Goal: Task Accomplishment & Management: Use online tool/utility

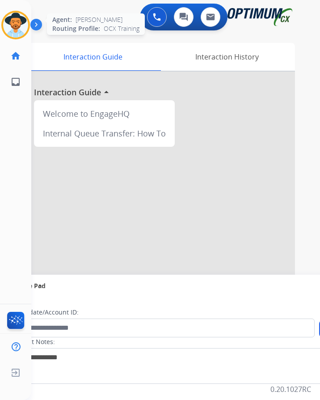
scroll to position [7, 0]
click at [22, 24] on img at bounding box center [15, 25] width 25 height 25
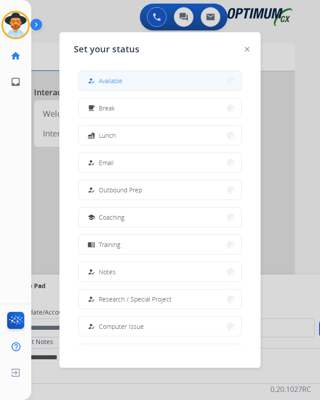
click at [128, 79] on button "how_to_reg Available" at bounding box center [160, 80] width 163 height 19
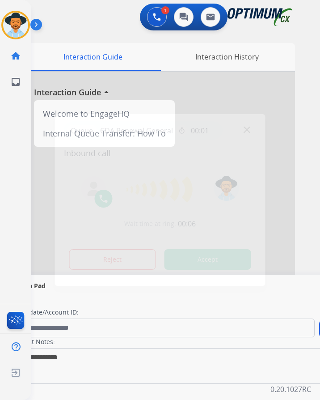
click at [95, 18] on div at bounding box center [160, 200] width 320 height 400
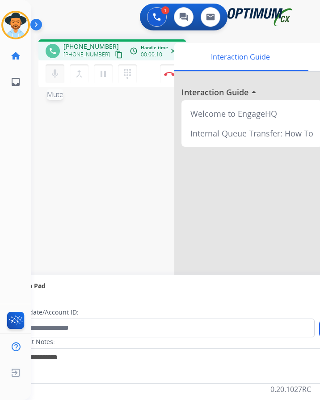
click at [56, 68] on mat-icon "mic" at bounding box center [55, 73] width 11 height 11
click at [56, 68] on mat-icon "mic_off" at bounding box center [55, 73] width 11 height 11
click at [93, 42] on span "+12254561493" at bounding box center [91, 46] width 55 height 9
copy span "12254561493"
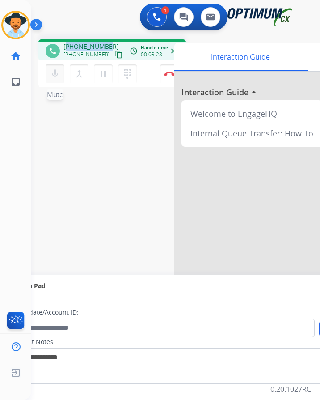
click at [58, 68] on mat-icon "mic" at bounding box center [55, 73] width 11 height 11
click at [58, 68] on mat-icon "mic_off" at bounding box center [55, 73] width 11 height 11
click at [57, 69] on mat-icon "mic" at bounding box center [55, 73] width 11 height 11
click at [57, 69] on mat-icon "mic_off" at bounding box center [55, 73] width 11 height 11
click at [86, 39] on div "phone +12254561493 +12254561493 content_copy access_time Call metrics Queue 00:…" at bounding box center [112, 49] width 148 height 21
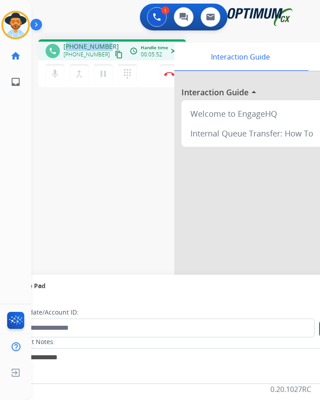
click at [86, 39] on div "phone +12254561493 +12254561493 content_copy access_time Call metrics Queue 00:…" at bounding box center [112, 49] width 148 height 21
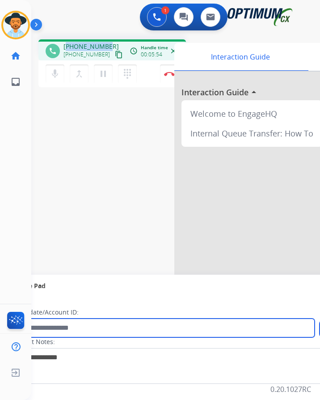
click at [110, 323] on input "text" at bounding box center [163, 328] width 303 height 19
paste input "**********"
type input "**********"
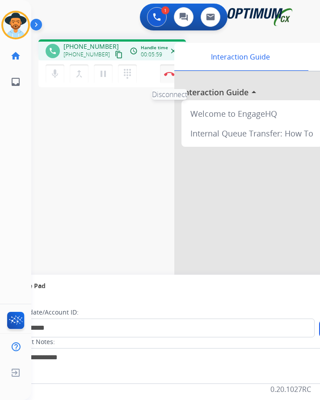
click at [168, 72] on img at bounding box center [169, 74] width 11 height 4
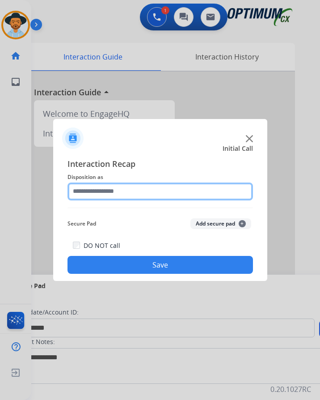
click at [120, 183] on input "text" at bounding box center [161, 192] width 186 height 18
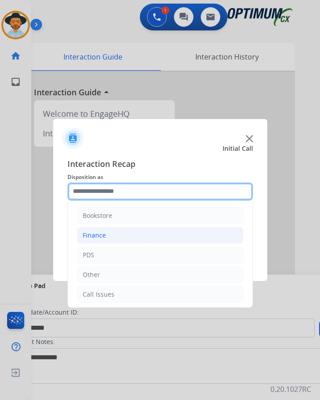
scroll to position [61, 0]
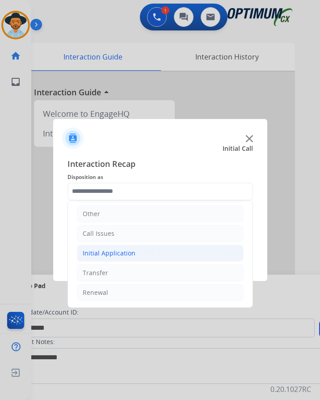
click at [132, 249] on div "Initial Application" at bounding box center [109, 253] width 53 height 9
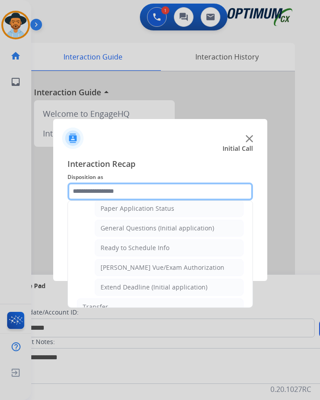
scroll to position [542, 0]
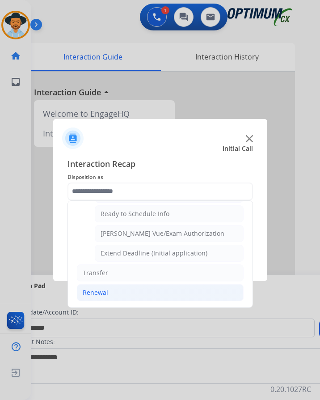
click at [91, 288] on div "Renewal" at bounding box center [96, 292] width 26 height 9
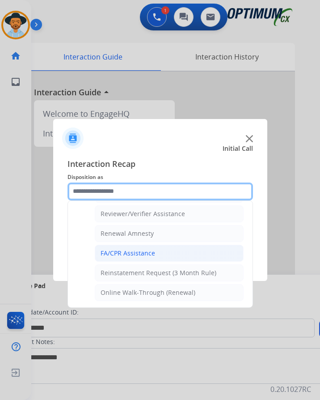
scroll to position [256, 0]
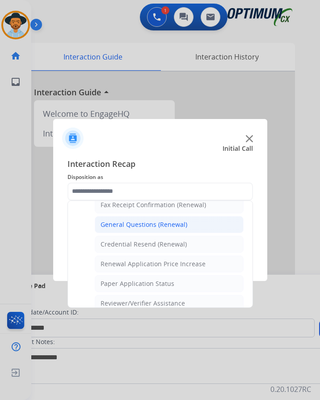
click at [168, 220] on div "General Questions (Renewal)" at bounding box center [144, 224] width 87 height 9
type input "**********"
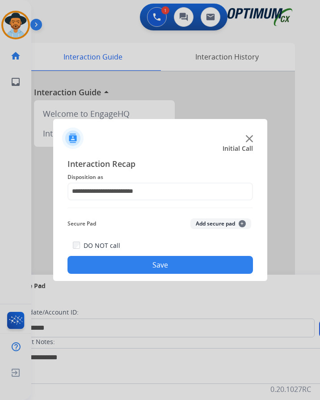
click at [145, 256] on button "Save" at bounding box center [161, 265] width 186 height 18
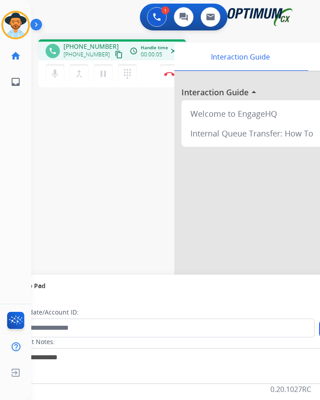
click at [97, 42] on span "+19089371608" at bounding box center [91, 46] width 55 height 9
copy span "19089371608"
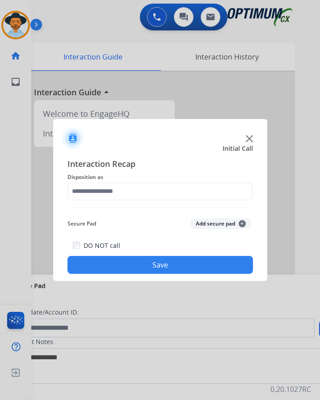
click at [102, 27] on div at bounding box center [160, 200] width 320 height 400
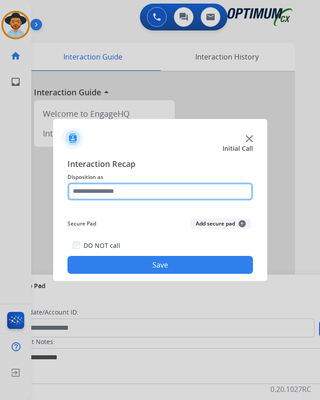
click at [180, 190] on input "text" at bounding box center [161, 192] width 186 height 18
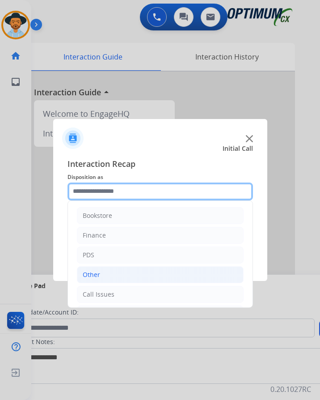
scroll to position [61, 0]
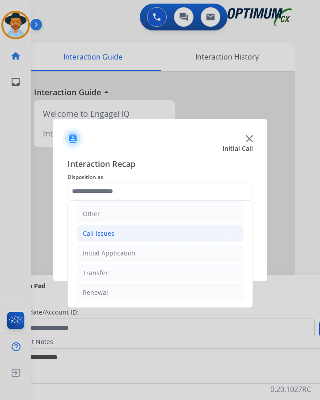
click at [140, 234] on li "Call Issues" at bounding box center [160, 233] width 167 height 17
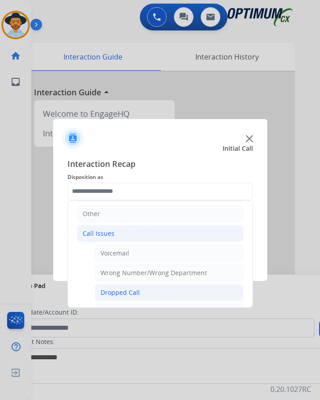
click at [124, 293] on div "Dropped Call" at bounding box center [120, 292] width 39 height 9
type input "**********"
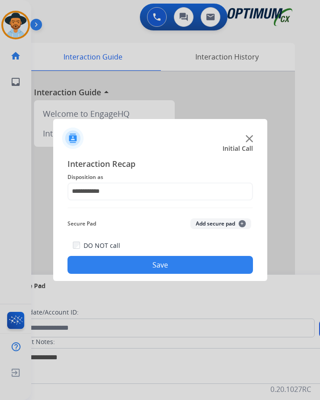
click at [140, 274] on div "**********" at bounding box center [160, 215] width 214 height 131
click at [161, 268] on button "Save" at bounding box center [161, 265] width 186 height 18
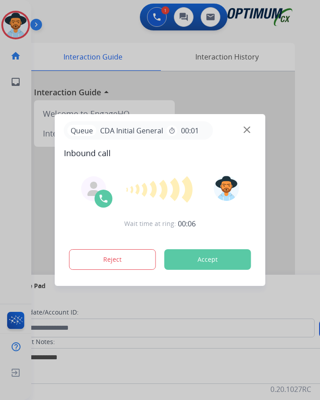
click at [94, 18] on div at bounding box center [160, 200] width 320 height 400
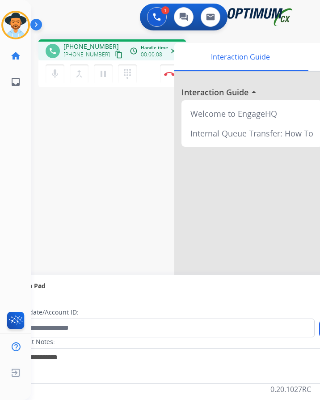
click at [94, 44] on span "+18328053993" at bounding box center [91, 46] width 55 height 9
copy span "18328053993"
click at [83, 45] on span "+18328053993" at bounding box center [91, 46] width 55 height 9
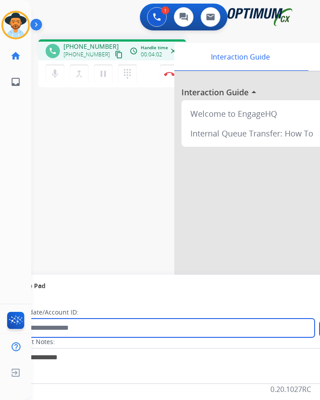
click at [101, 328] on input "text" at bounding box center [163, 328] width 303 height 19
paste input "**********"
type input "**********"
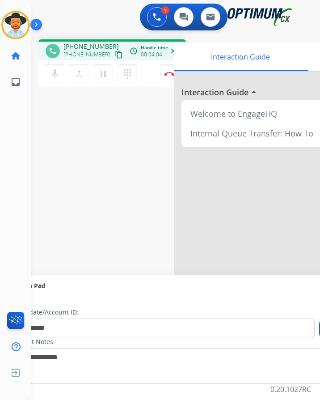
click at [59, 221] on div "**********" at bounding box center [165, 218] width 268 height 373
click at [165, 74] on img at bounding box center [169, 74] width 11 height 4
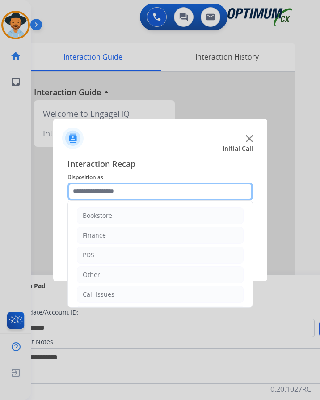
click at [108, 192] on input "text" at bounding box center [161, 192] width 186 height 18
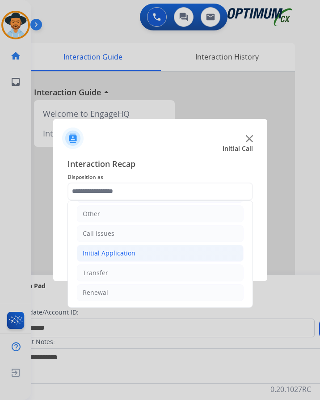
click at [134, 254] on li "Initial Application" at bounding box center [160, 253] width 167 height 17
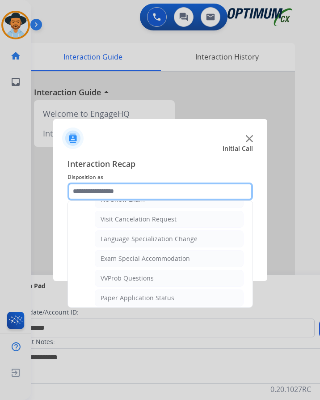
scroll to position [464, 0]
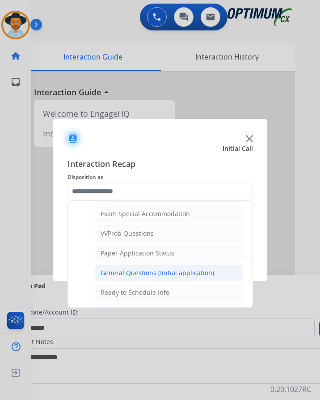
click at [147, 273] on div "General Questions (Initial application)" at bounding box center [158, 272] width 114 height 9
type input "**********"
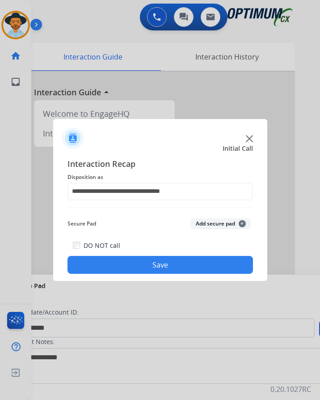
click at [147, 260] on button "Save" at bounding box center [161, 265] width 186 height 18
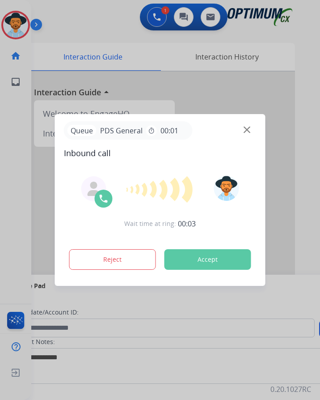
click at [96, 33] on div at bounding box center [160, 200] width 320 height 400
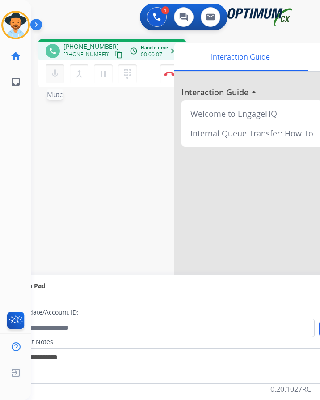
click at [55, 78] on mat-icon "mic" at bounding box center [55, 73] width 11 height 11
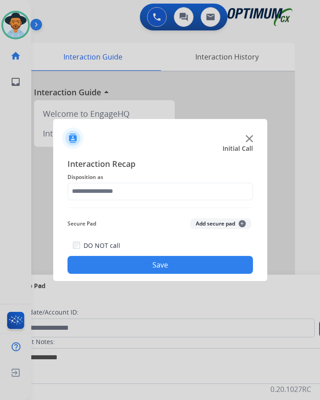
click at [156, 49] on div at bounding box center [160, 200] width 320 height 400
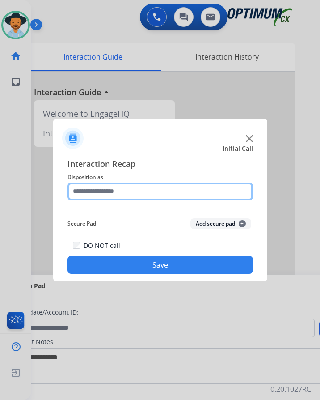
click at [128, 189] on input "text" at bounding box center [161, 192] width 186 height 18
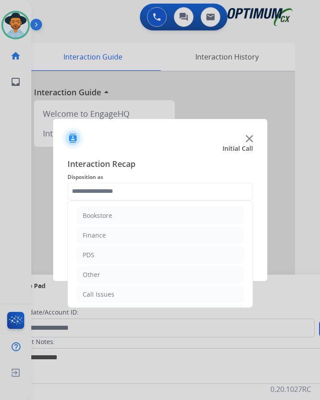
click at [126, 304] on ul "Bookstore Finance PDS Other Call Issues Initial Application Transfer Renewal" at bounding box center [160, 284] width 185 height 167
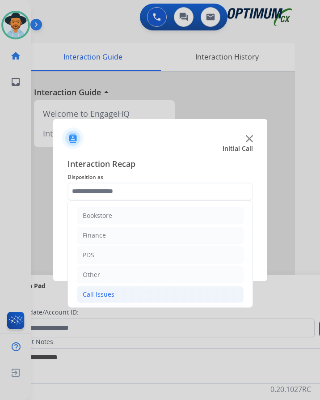
click at [129, 297] on li "Call Issues" at bounding box center [160, 294] width 167 height 17
click at [104, 292] on div "Call Issues" at bounding box center [99, 294] width 32 height 9
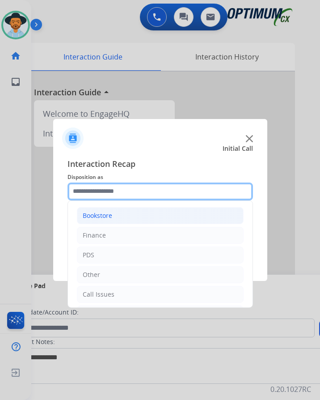
scroll to position [61, 0]
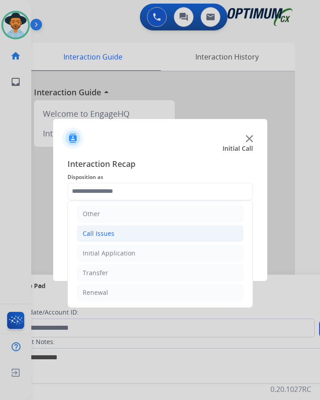
click at [118, 233] on li "Call Issues" at bounding box center [160, 233] width 167 height 17
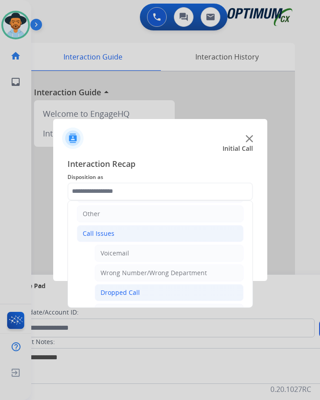
click at [118, 291] on div "Dropped Call" at bounding box center [120, 292] width 39 height 9
type input "**********"
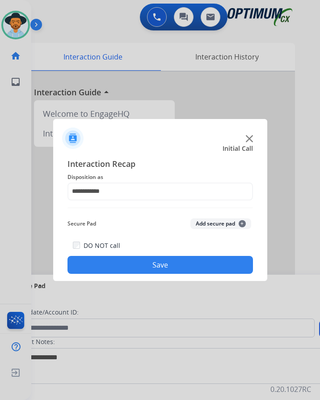
click at [120, 260] on button "Save" at bounding box center [161, 265] width 186 height 18
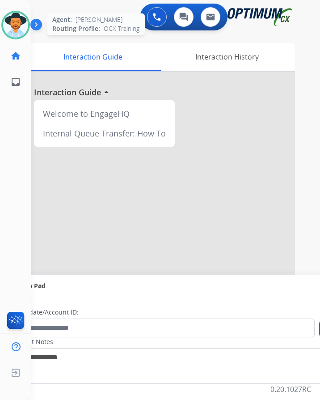
click at [15, 25] on img at bounding box center [15, 25] width 25 height 25
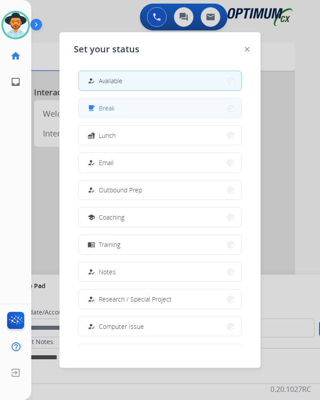
click at [104, 114] on button "free_breakfast Break" at bounding box center [160, 107] width 163 height 19
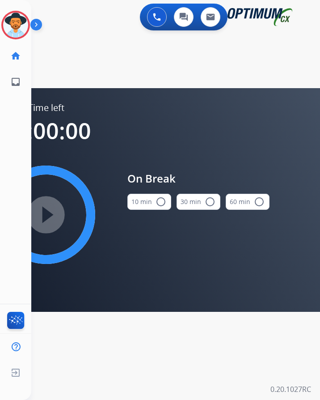
click at [156, 201] on mat-icon "radio_button_unchecked" at bounding box center [161, 201] width 11 height 11
click at [51, 218] on mat-icon "play_circle_filled" at bounding box center [46, 214] width 11 height 11
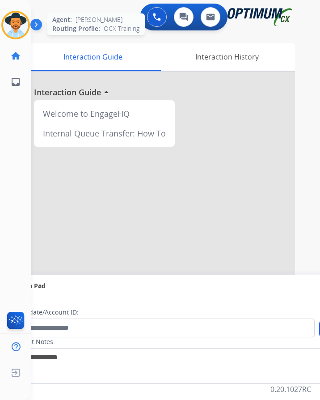
click at [11, 26] on img at bounding box center [15, 25] width 25 height 25
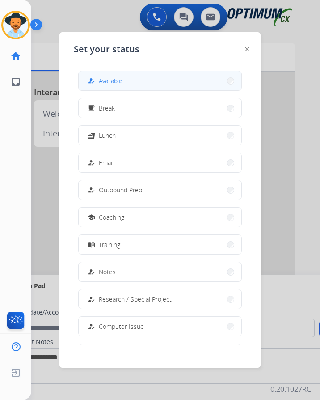
click at [123, 80] on span "Available" at bounding box center [111, 80] width 24 height 9
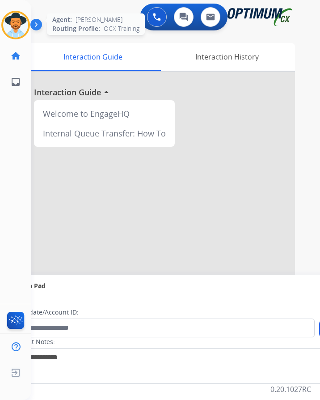
click at [21, 27] on img at bounding box center [15, 25] width 25 height 25
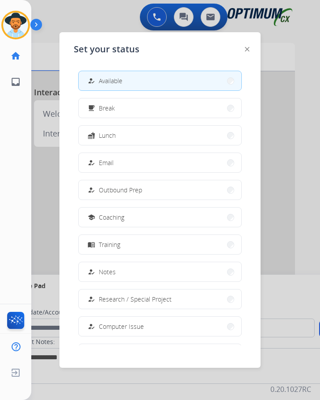
click at [314, 143] on div at bounding box center [160, 200] width 320 height 400
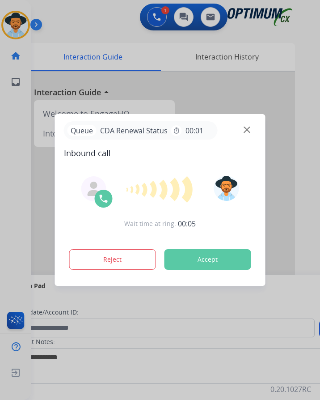
click at [104, 22] on div at bounding box center [160, 200] width 320 height 400
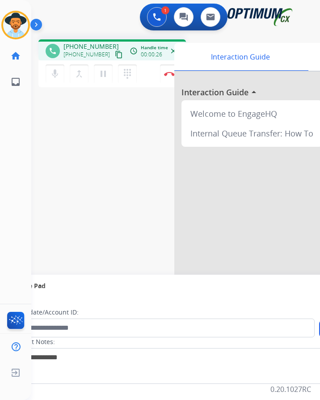
click at [77, 38] on div "phone [PHONE_NUMBER] [PHONE_NUMBER] content_copy access_time Call metrics Queue…" at bounding box center [165, 218] width 268 height 373
copy span "12108820114"
click at [105, 74] on mat-icon "pause" at bounding box center [103, 73] width 11 height 11
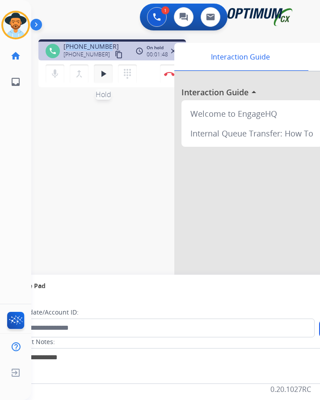
click at [102, 74] on mat-icon "play_arrow" at bounding box center [103, 73] width 11 height 11
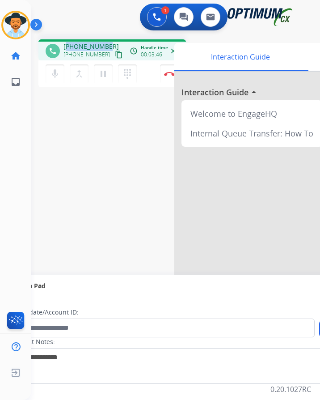
copy span "12108820114"
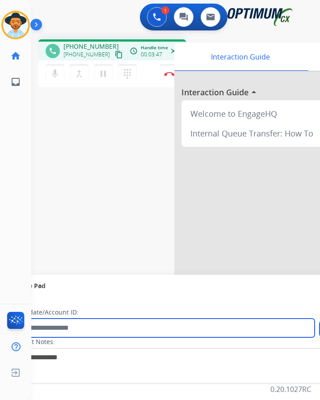
click at [121, 334] on input "text" at bounding box center [163, 328] width 303 height 19
paste input "**********"
type input "**********"
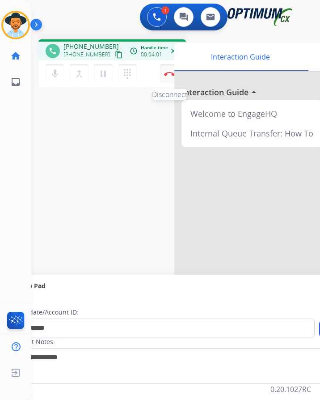
click at [170, 75] on img at bounding box center [169, 74] width 11 height 4
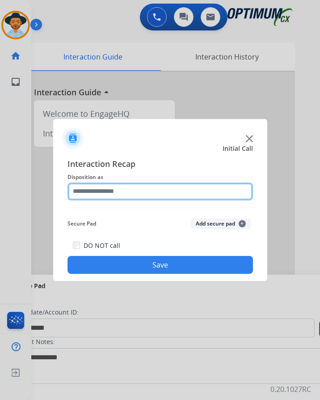
click at [109, 192] on input "text" at bounding box center [161, 192] width 186 height 18
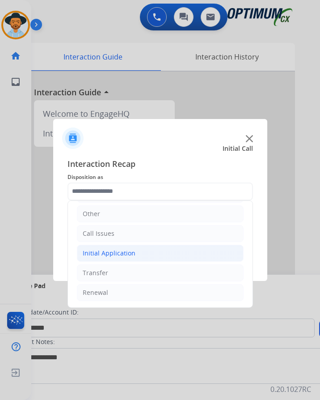
click at [147, 252] on li "Initial Application" at bounding box center [160, 253] width 167 height 17
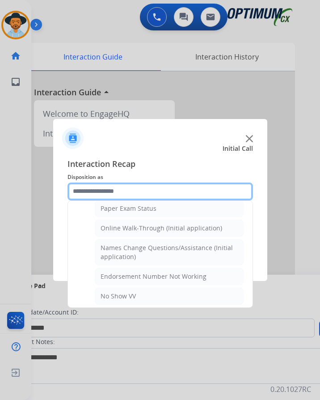
scroll to position [5, 0]
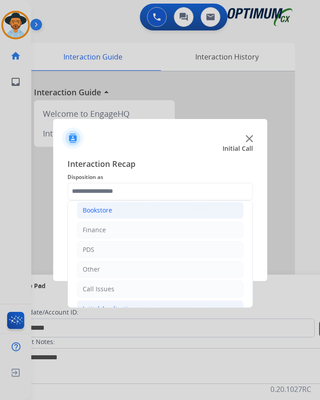
click at [110, 209] on div "Bookstore" at bounding box center [98, 210] width 30 height 9
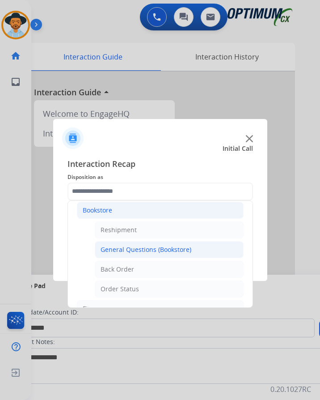
click at [152, 247] on div "General Questions (Bookstore)" at bounding box center [146, 249] width 91 height 9
type input "**********"
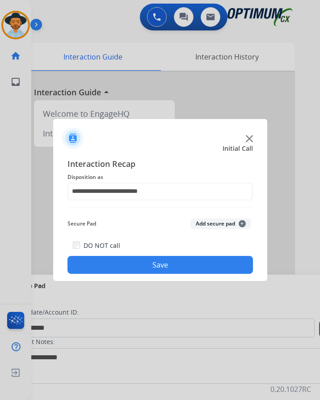
click at [187, 266] on button "Save" at bounding box center [161, 265] width 186 height 18
click at [88, 40] on div at bounding box center [160, 200] width 320 height 400
click at [85, 38] on div at bounding box center [160, 200] width 320 height 400
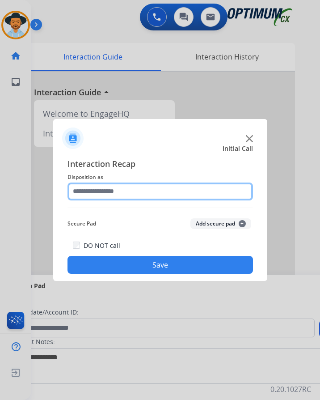
click at [113, 194] on input "text" at bounding box center [161, 192] width 186 height 18
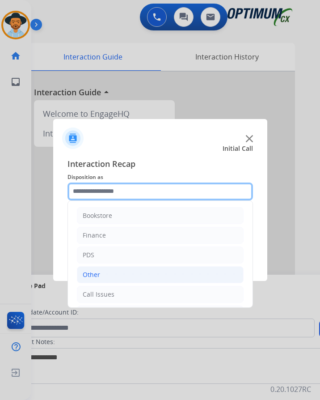
scroll to position [61, 0]
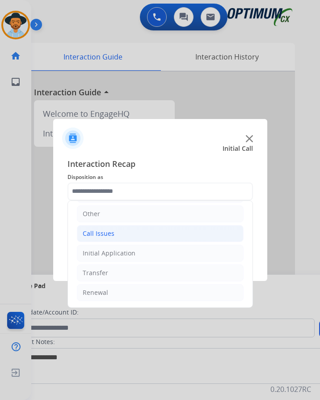
click at [123, 240] on li "Call Issues" at bounding box center [160, 233] width 167 height 17
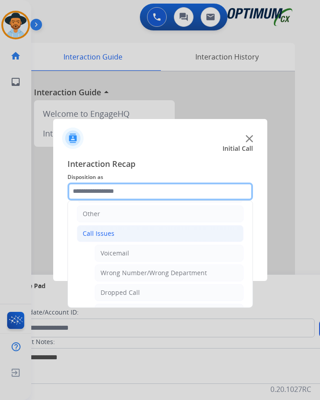
scroll to position [159, 0]
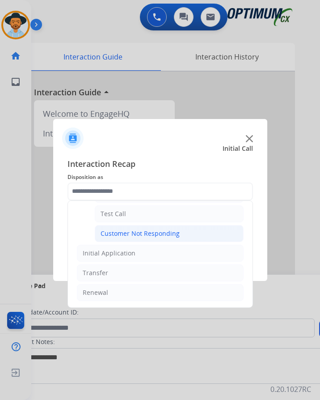
click at [143, 233] on div "Customer Not Responding" at bounding box center [140, 233] width 79 height 9
type input "**********"
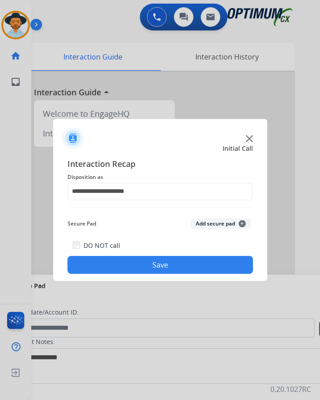
click at [124, 269] on button "Save" at bounding box center [161, 265] width 186 height 18
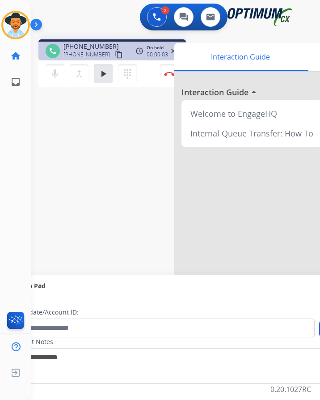
click at [95, 27] on div "2 Voice Interactions 0 Chat Interactions 0 Email Interactions" at bounding box center [168, 18] width 260 height 29
click at [72, 151] on div "phone [PHONE_NUMBER] [PHONE_NUMBER] content_copy access_time Call metrics Queue…" at bounding box center [165, 218] width 268 height 373
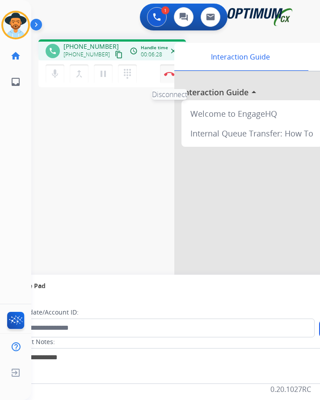
click at [167, 72] on img at bounding box center [169, 74] width 11 height 4
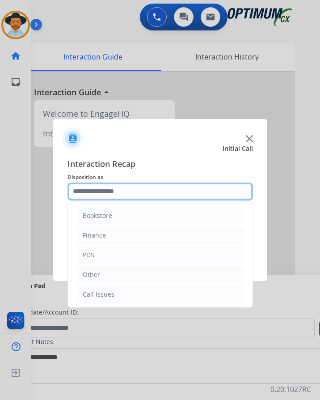
click at [126, 193] on input "text" at bounding box center [161, 192] width 186 height 18
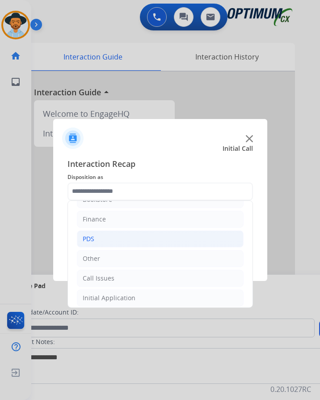
click at [100, 233] on li "PDS" at bounding box center [160, 238] width 167 height 17
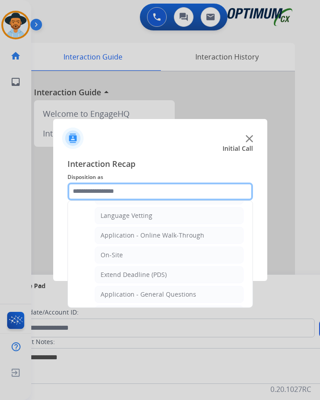
scroll to position [315, 0]
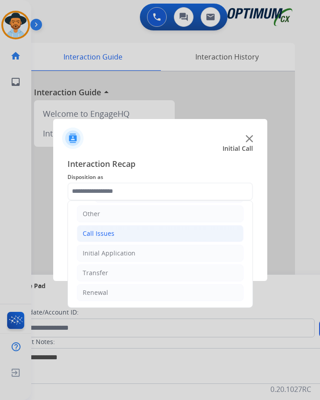
click at [107, 229] on div "Call Issues" at bounding box center [99, 233] width 32 height 9
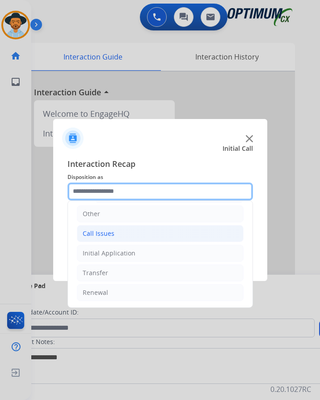
scroll to position [159, 0]
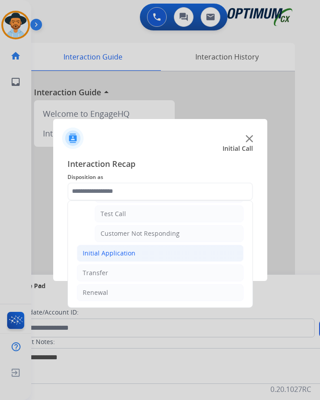
click at [108, 249] on div "Initial Application" at bounding box center [109, 253] width 53 height 9
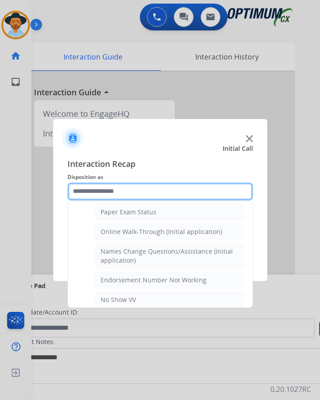
scroll to position [0, 0]
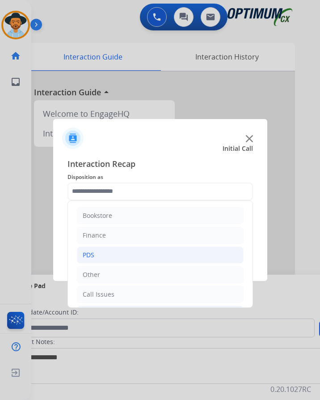
click at [90, 251] on div "PDS" at bounding box center [89, 255] width 12 height 9
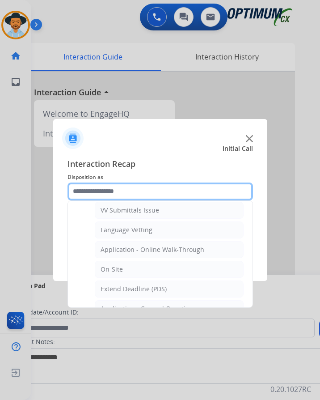
scroll to position [226, 0]
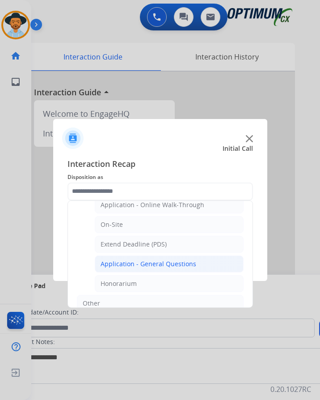
click at [122, 260] on div "Application - General Questions" at bounding box center [149, 264] width 96 height 9
type input "**********"
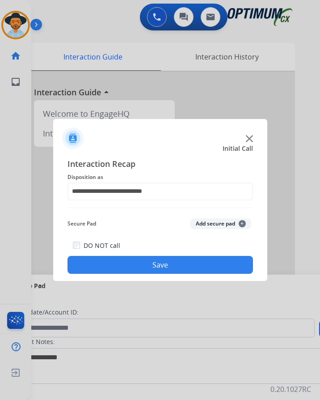
click at [117, 256] on button "Save" at bounding box center [161, 265] width 186 height 18
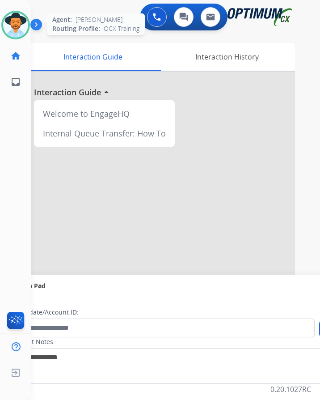
click at [22, 24] on img at bounding box center [15, 25] width 25 height 25
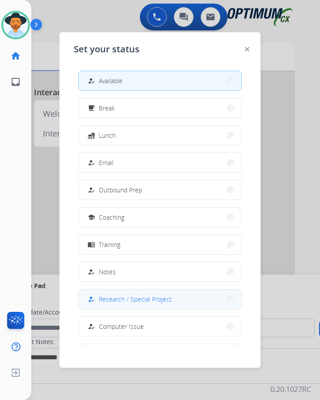
scroll to position [85, 0]
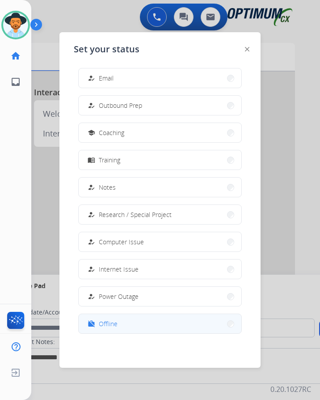
click at [116, 319] on span "Offline" at bounding box center [108, 323] width 19 height 9
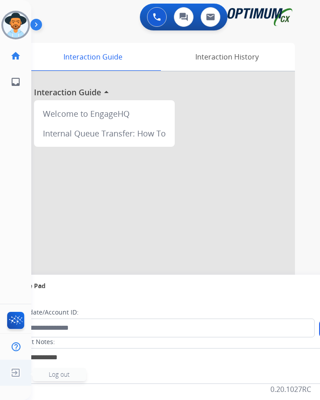
click at [19, 375] on img at bounding box center [16, 372] width 16 height 17
